Goal: Task Accomplishment & Management: Use online tool/utility

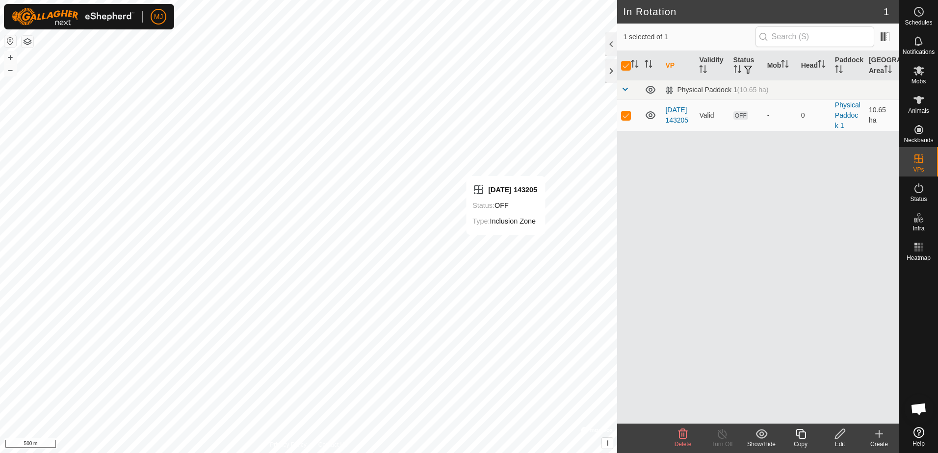
checkbox input "false"
checkbox input "true"
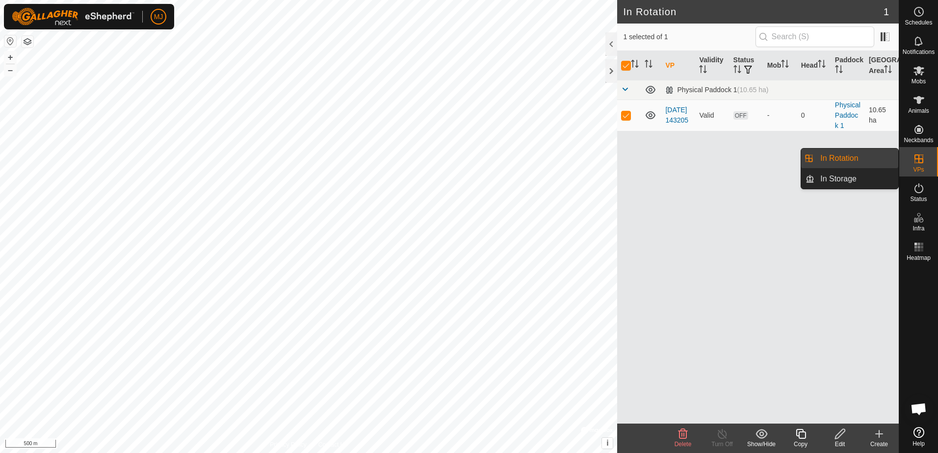
click at [841, 159] on link "In Rotation" at bounding box center [856, 159] width 84 height 20
click at [842, 177] on link "In Storage" at bounding box center [856, 179] width 84 height 20
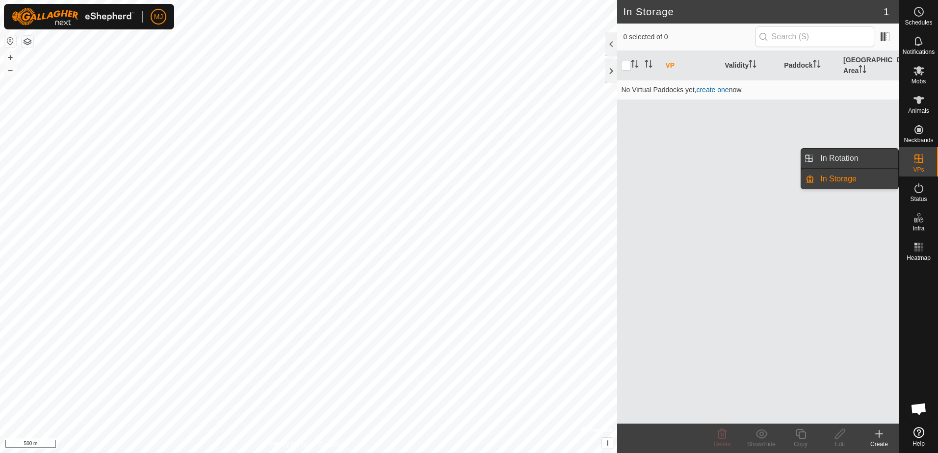
click at [847, 162] on link "In Rotation" at bounding box center [856, 159] width 84 height 20
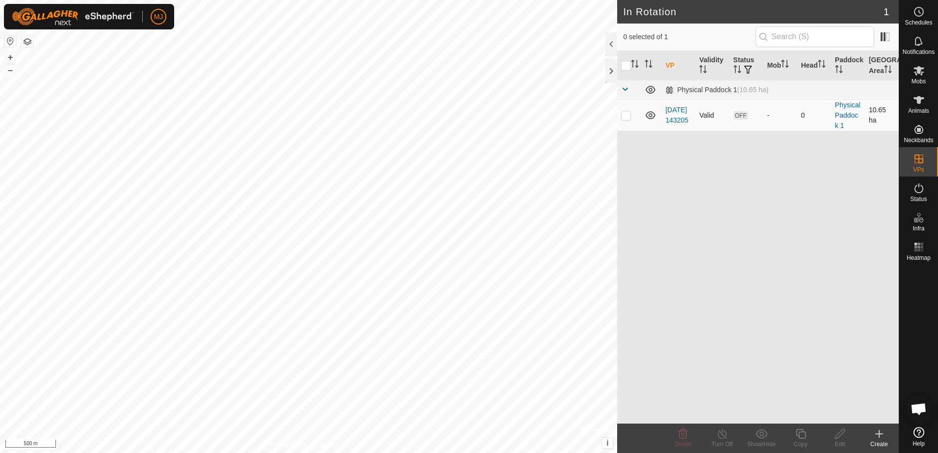
click at [626, 116] on p-checkbox at bounding box center [626, 115] width 10 height 8
checkbox input "true"
click at [670, 67] on th "VP" at bounding box center [678, 65] width 34 height 29
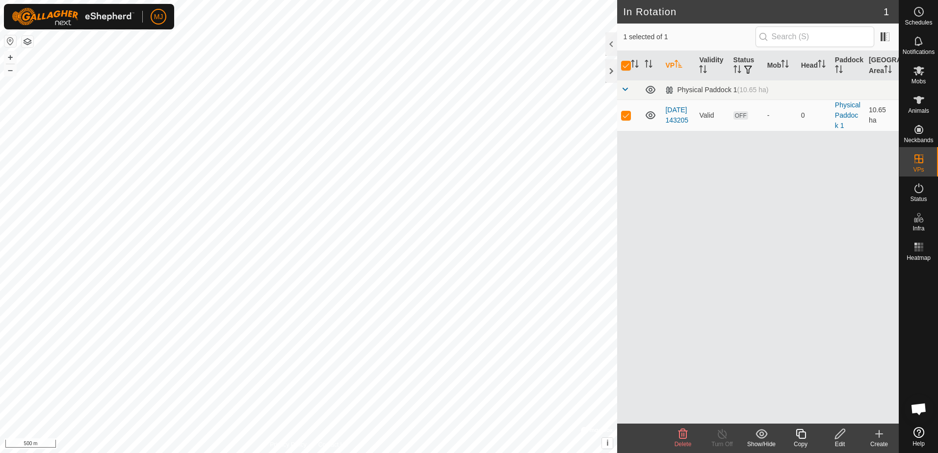
click at [670, 67] on th "VP" at bounding box center [678, 65] width 34 height 29
click at [702, 66] on icon "Activate to sort" at bounding box center [700, 66] width 3 height 2
click at [702, 66] on icon "Activate to sort" at bounding box center [702, 69] width 7 height 8
click at [713, 62] on th "Validity" at bounding box center [712, 65] width 34 height 29
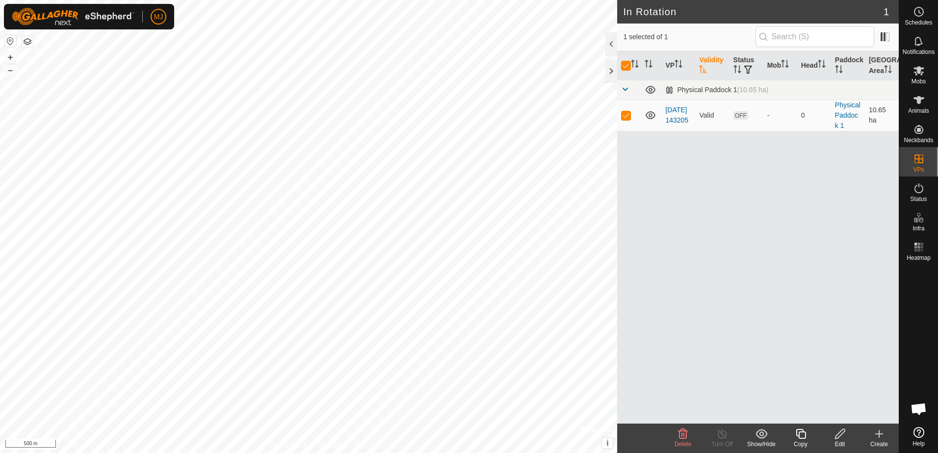
click at [713, 62] on th "Validity" at bounding box center [712, 65] width 34 height 29
click at [719, 434] on icon at bounding box center [722, 434] width 12 height 12
click at [914, 105] on icon at bounding box center [919, 100] width 12 height 12
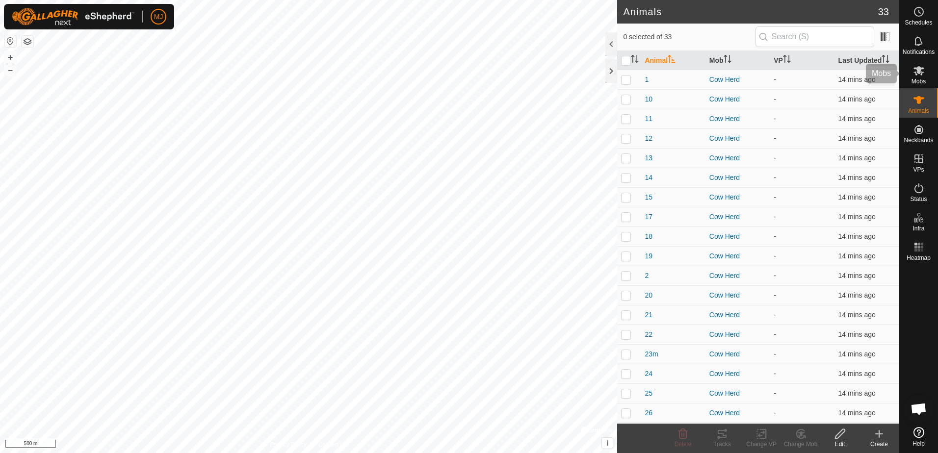
click at [919, 76] on es-mob-svg-icon at bounding box center [919, 71] width 18 height 16
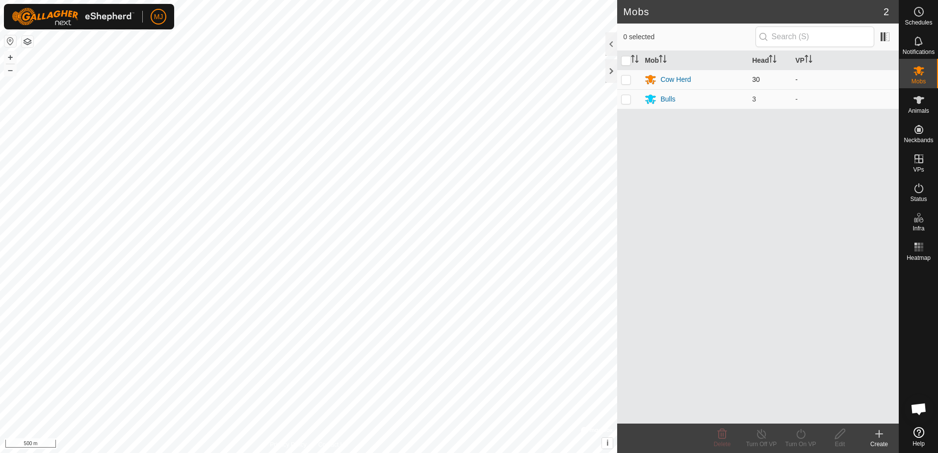
click at [623, 79] on p-checkbox at bounding box center [626, 80] width 10 height 8
checkbox input "true"
click at [627, 101] on p-checkbox at bounding box center [626, 99] width 10 height 8
checkbox input "true"
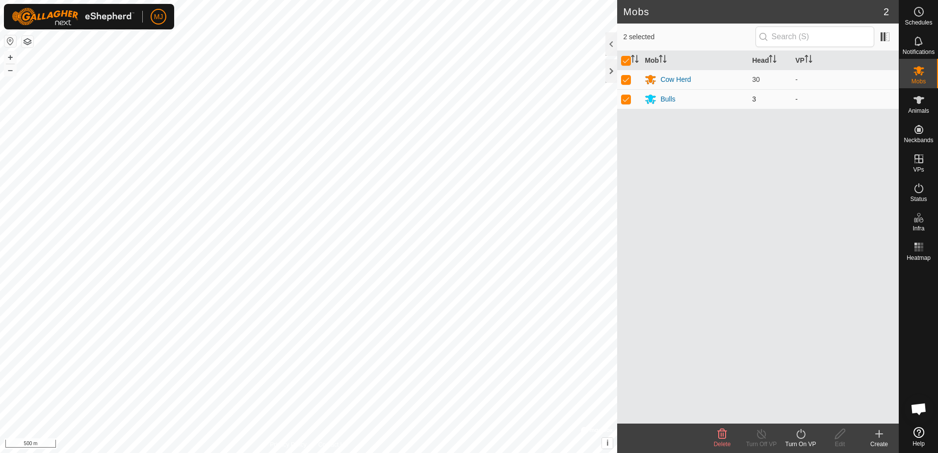
click at [622, 98] on p-checkbox at bounding box center [626, 99] width 10 height 8
checkbox input "false"
click at [628, 78] on p-checkbox at bounding box center [626, 80] width 10 height 8
checkbox input "false"
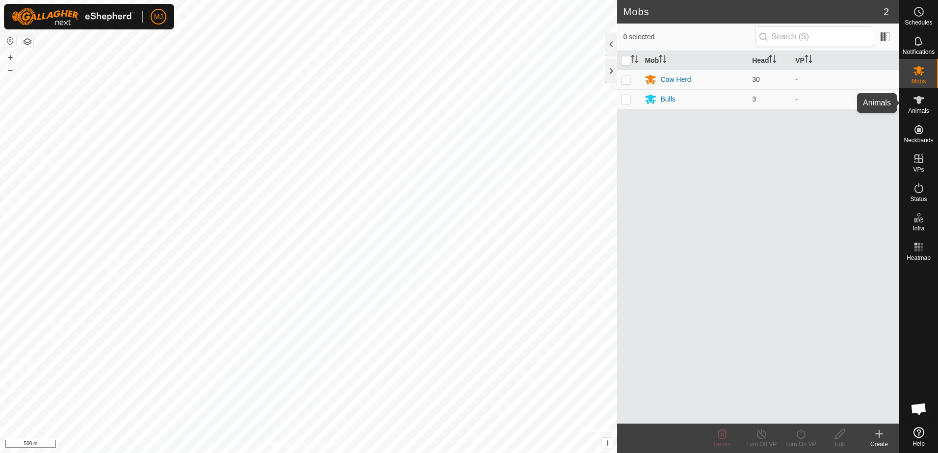
click at [919, 106] on es-animals-svg-icon at bounding box center [919, 100] width 18 height 16
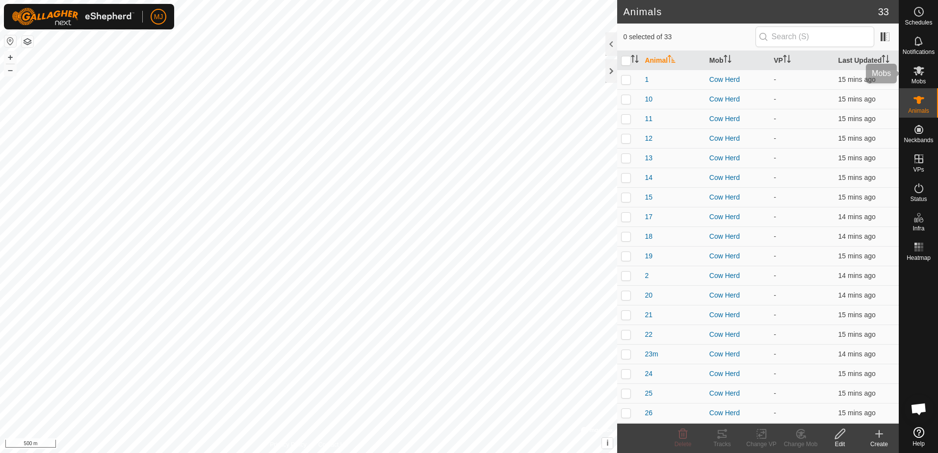
click at [918, 70] on icon at bounding box center [918, 70] width 11 height 9
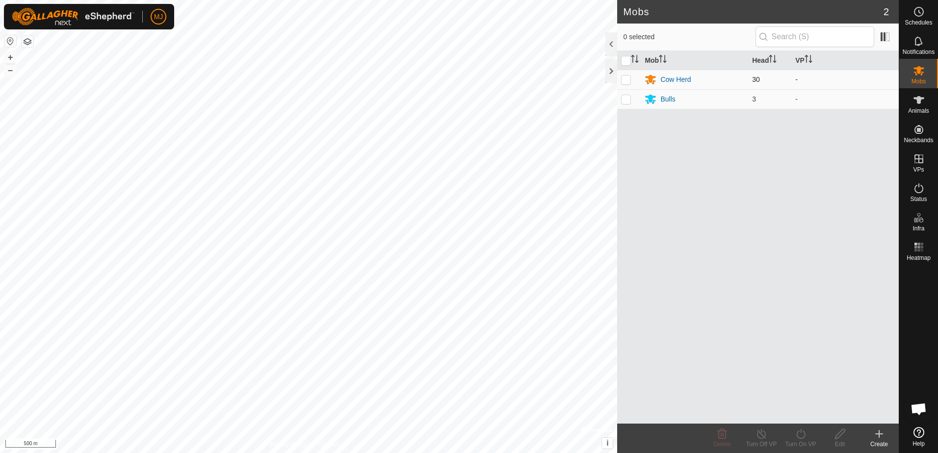
click at [624, 78] on p-checkbox at bounding box center [626, 80] width 10 height 8
checkbox input "true"
click at [625, 99] on p-checkbox at bounding box center [626, 99] width 10 height 8
checkbox input "true"
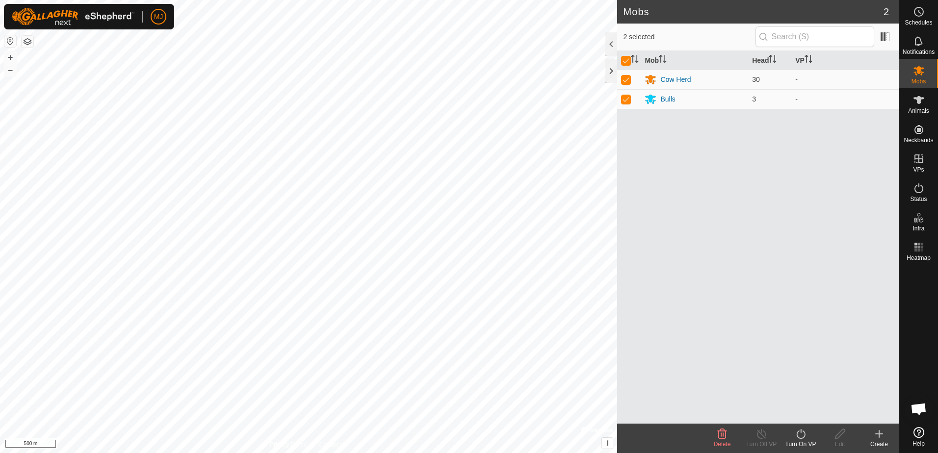
click at [763, 182] on div "Mob Head VP Cow Herd 30 - Bulls 3 -" at bounding box center [757, 237] width 281 height 373
click at [800, 437] on icon at bounding box center [800, 434] width 12 height 12
click at [806, 411] on link "Now" at bounding box center [829, 413] width 97 height 20
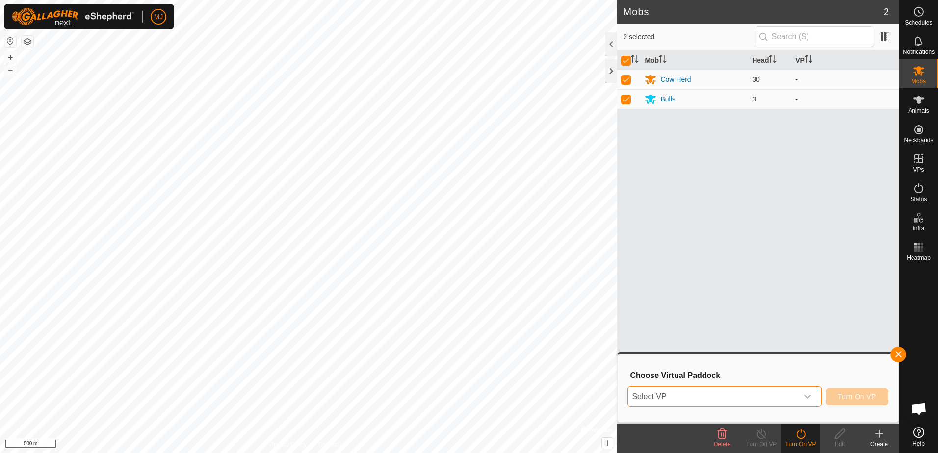
click at [784, 399] on span "Select VP" at bounding box center [712, 397] width 169 height 20
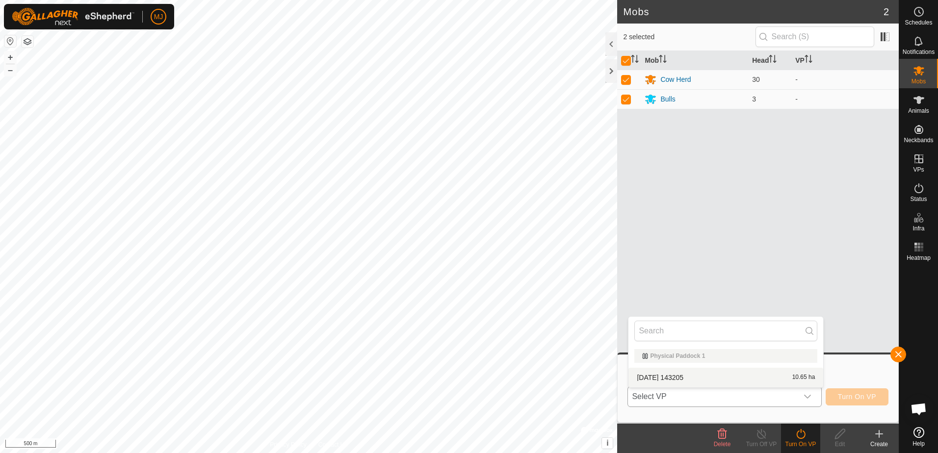
click at [769, 399] on span "Select VP" at bounding box center [712, 397] width 169 height 20
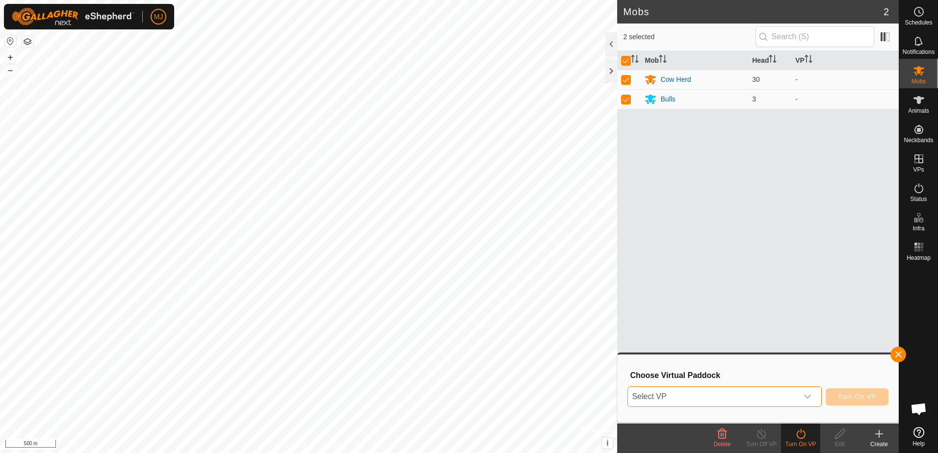
click at [757, 397] on span "Select VP" at bounding box center [712, 397] width 169 height 20
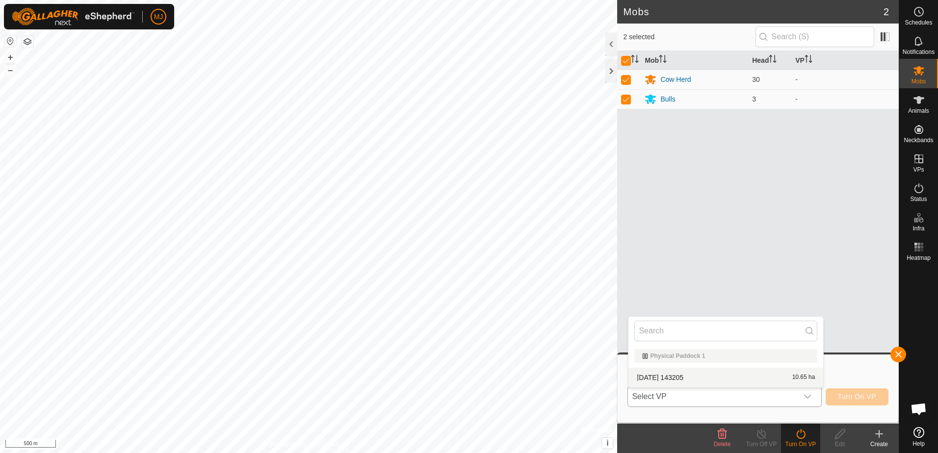
click at [766, 379] on li "2025-08-29 143205 10.65 ha" at bounding box center [725, 378] width 195 height 20
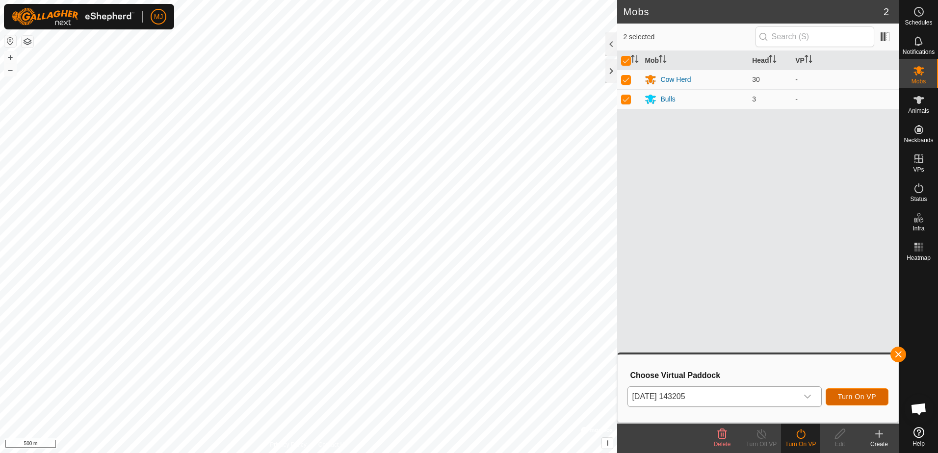
click at [848, 397] on span "Turn On VP" at bounding box center [857, 397] width 38 height 8
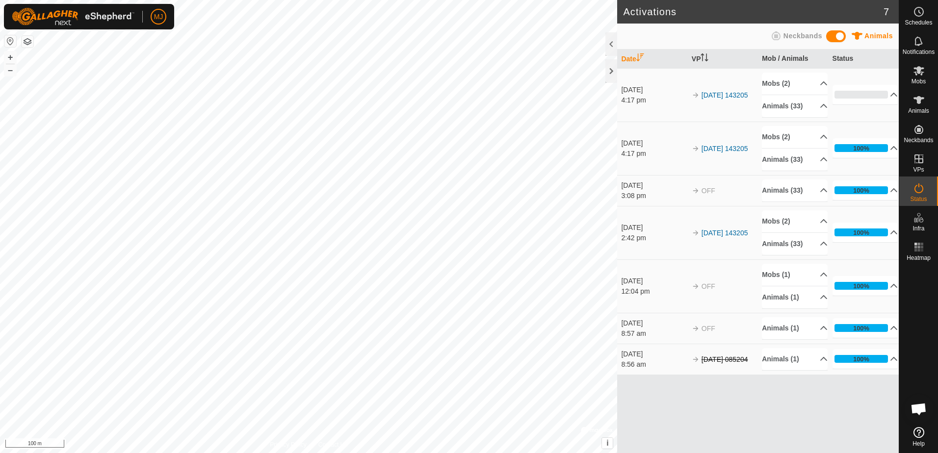
click at [618, 250] on div "Activations 7 Animals Neckbands Date VP Mob / Animals Status 31 Aug 2025 4:17 p…" at bounding box center [449, 226] width 898 height 453
click at [610, 77] on div at bounding box center [611, 71] width 12 height 24
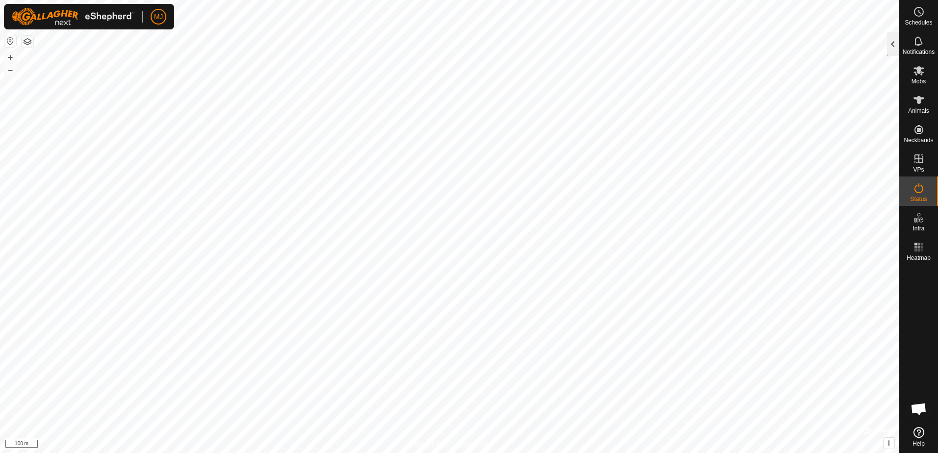
click at [892, 42] on div at bounding box center [893, 44] width 12 height 24
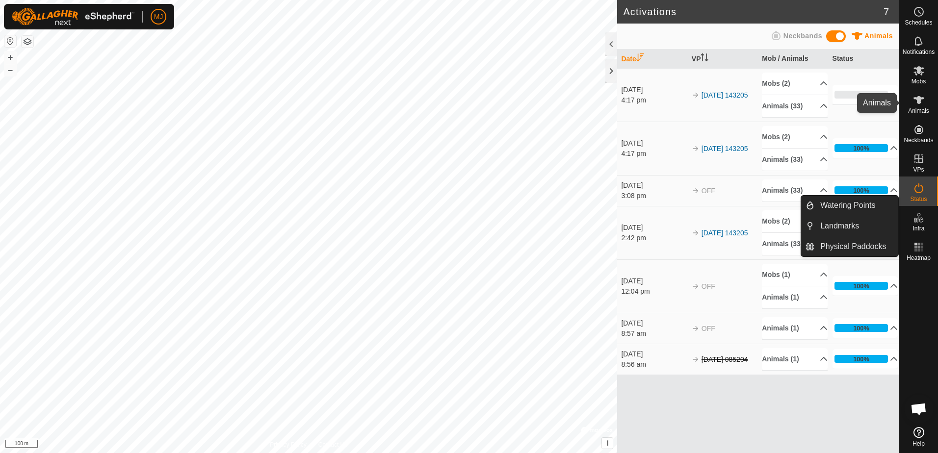
click at [915, 112] on span "Animals" at bounding box center [918, 111] width 21 height 6
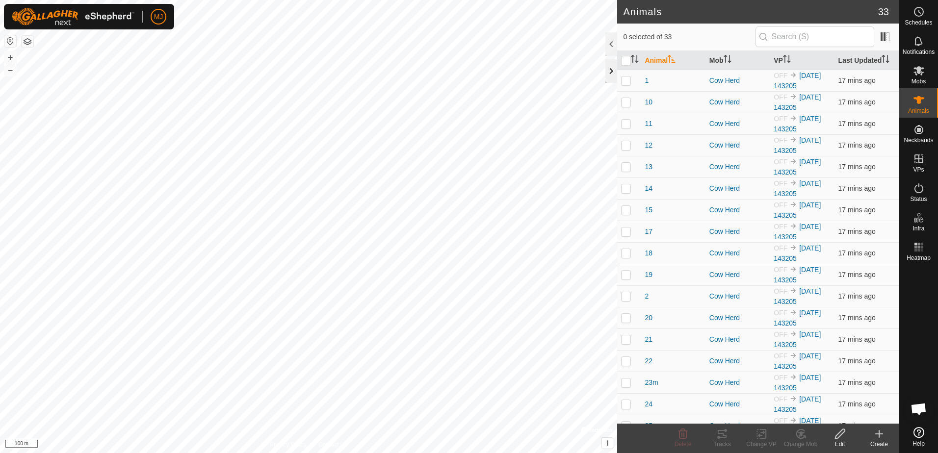
click at [611, 74] on div at bounding box center [611, 71] width 12 height 24
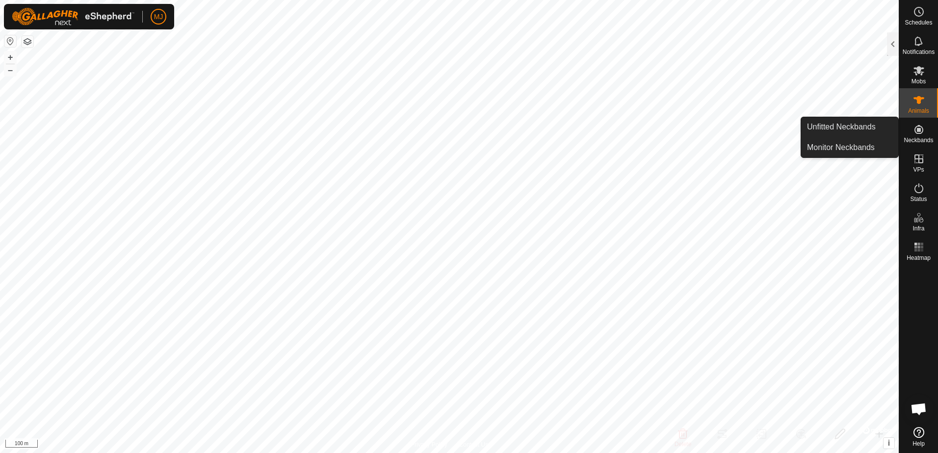
click at [918, 138] on span "Neckbands" at bounding box center [917, 140] width 29 height 6
click at [865, 149] on link "Monitor Neckbands" at bounding box center [849, 148] width 97 height 20
click at [915, 190] on icon at bounding box center [918, 188] width 9 height 10
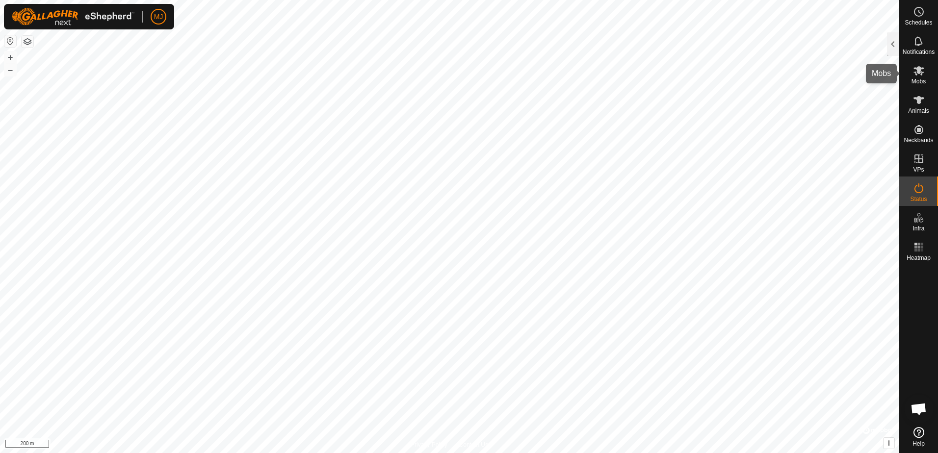
click at [919, 74] on icon at bounding box center [919, 71] width 12 height 12
click at [918, 106] on es-animals-svg-icon at bounding box center [919, 100] width 18 height 16
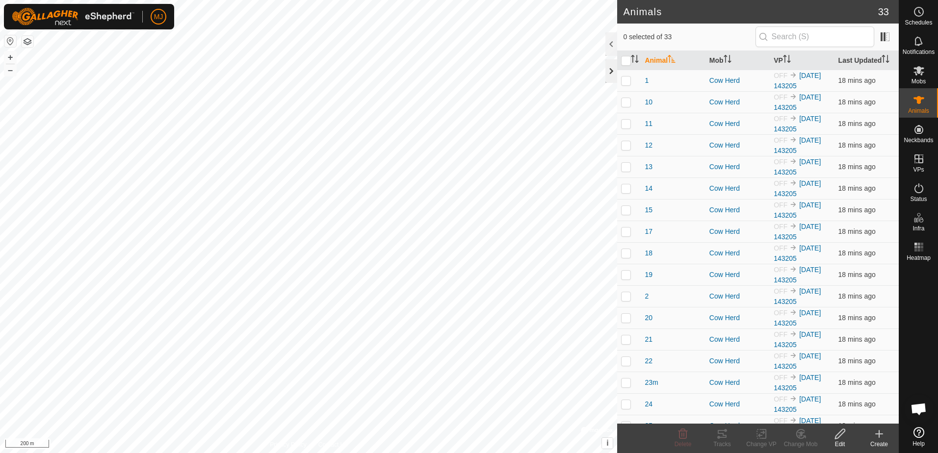
click at [612, 65] on div at bounding box center [611, 71] width 12 height 24
